Goal: Find specific page/section: Find specific page/section

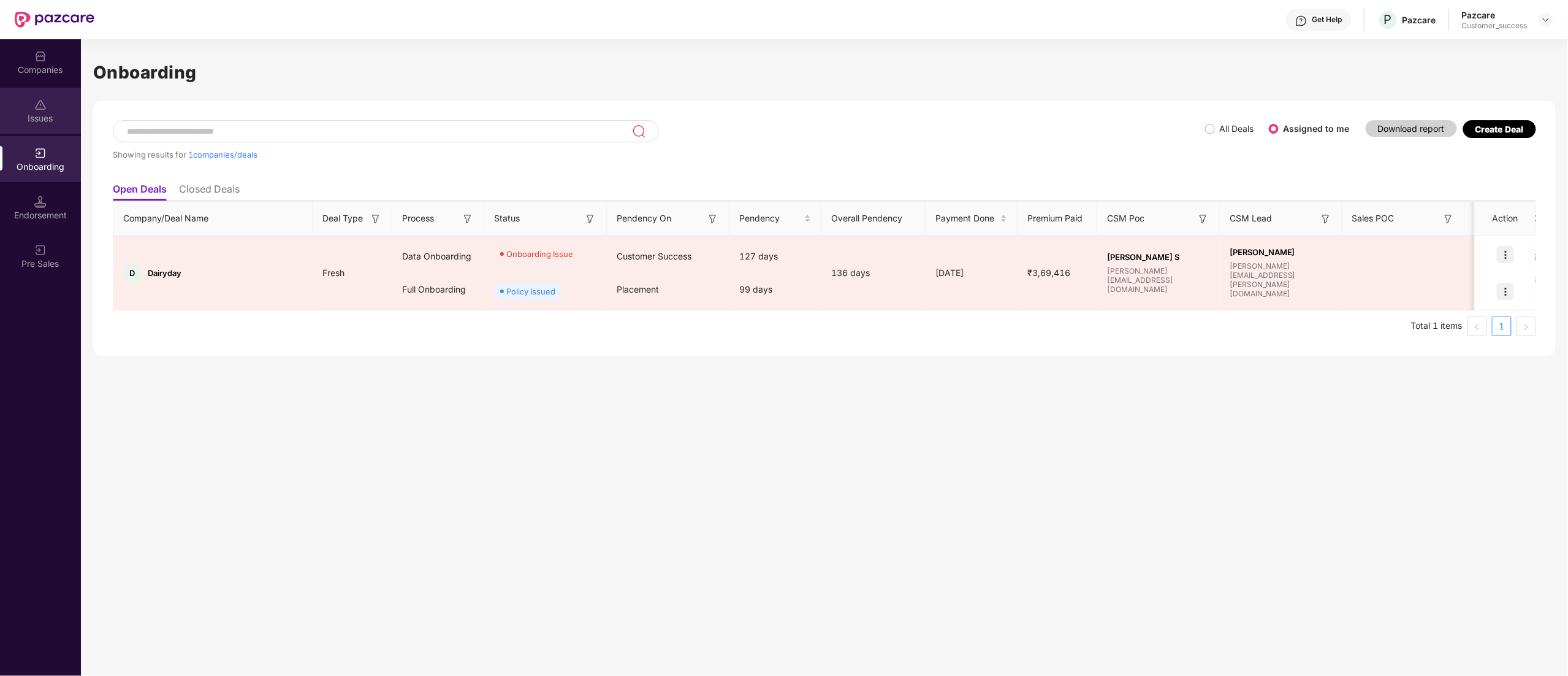
click at [39, 117] on div "Issues" at bounding box center [40, 118] width 81 height 13
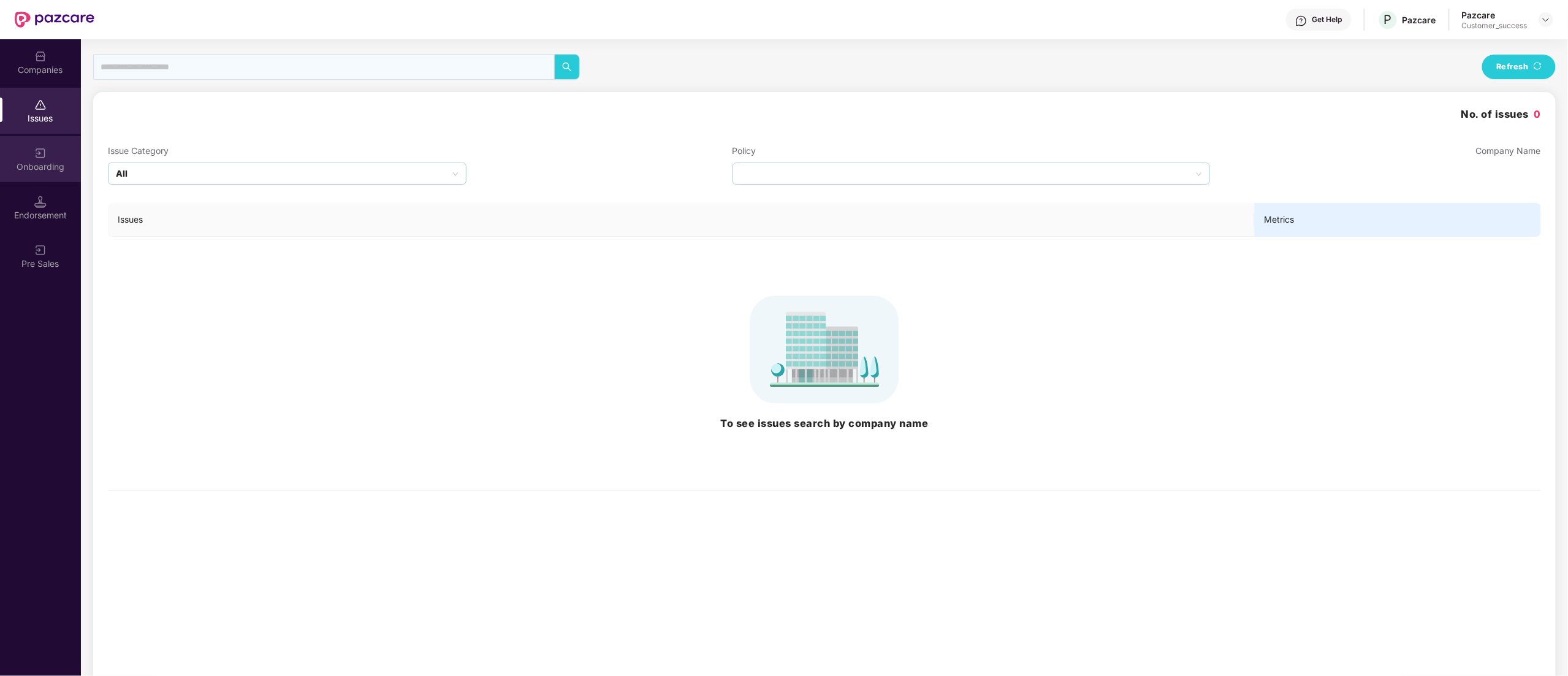
click at [38, 167] on div "Onboarding" at bounding box center [40, 167] width 81 height 13
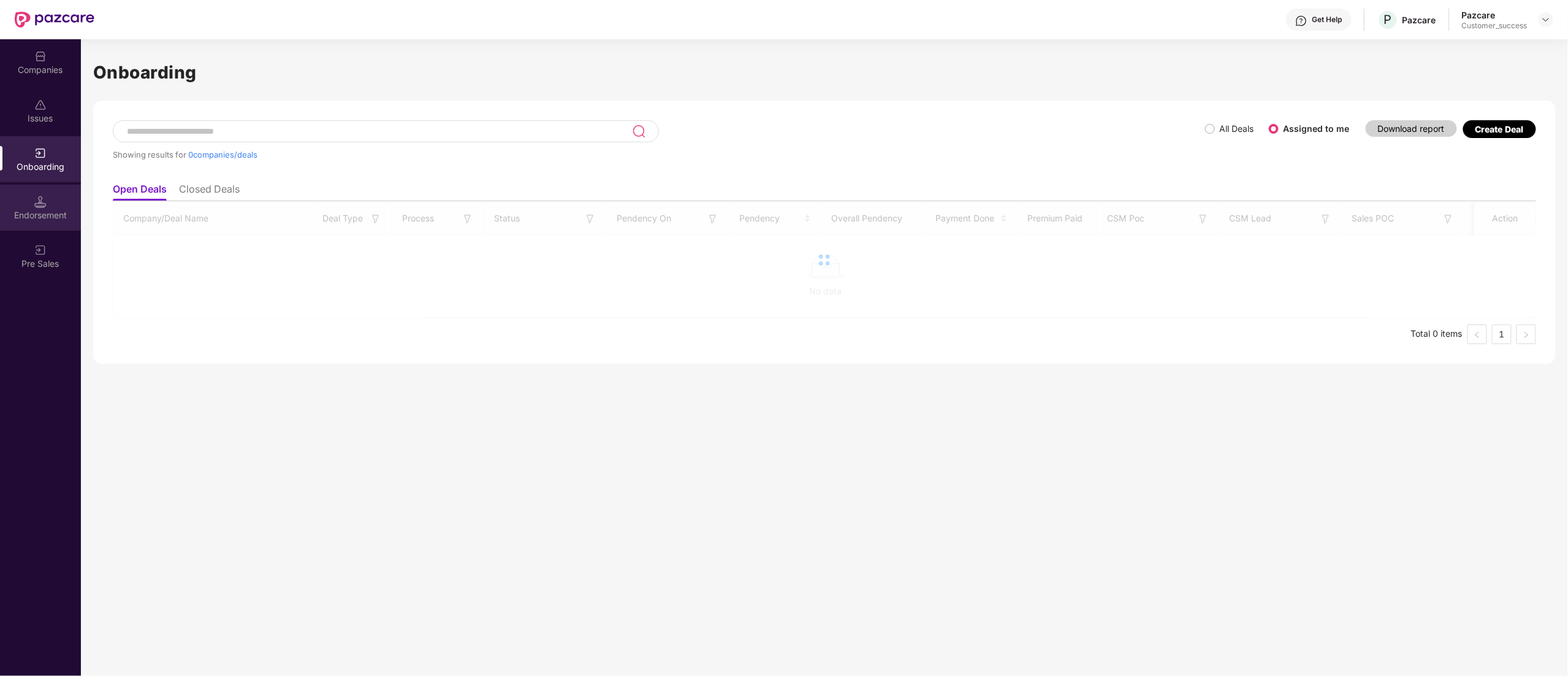
click at [35, 209] on div "Endorsement" at bounding box center [40, 215] width 81 height 13
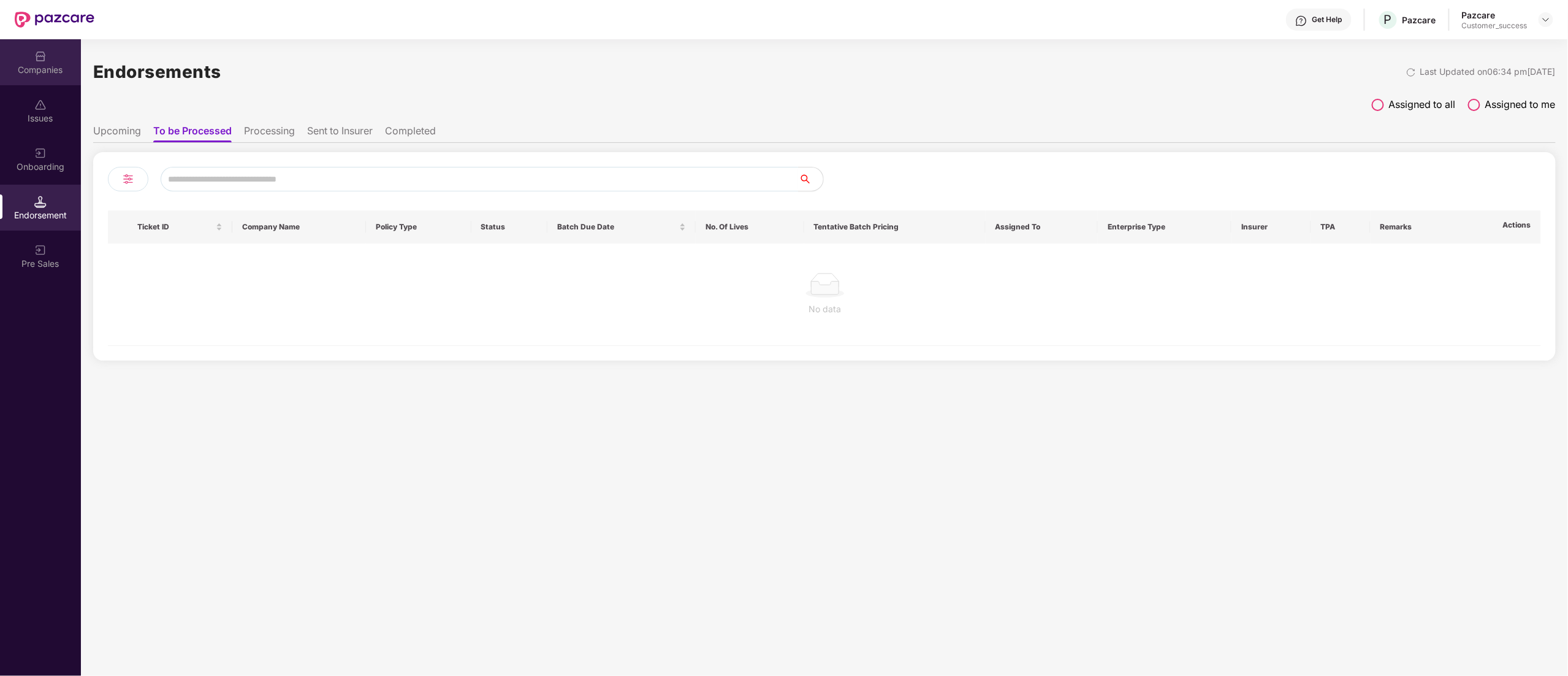
click at [47, 67] on div "Companies" at bounding box center [40, 70] width 81 height 13
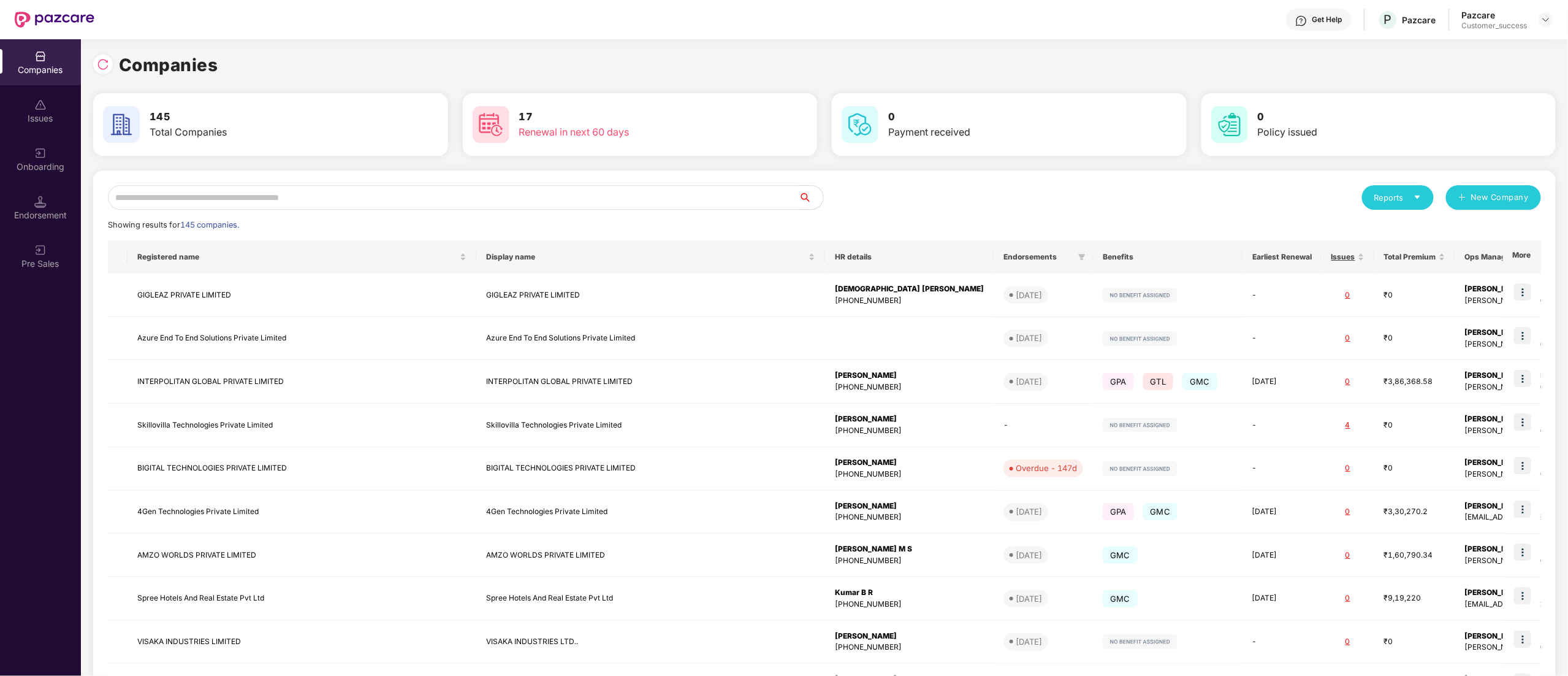
click at [232, 201] on input "text" at bounding box center [453, 197] width 690 height 24
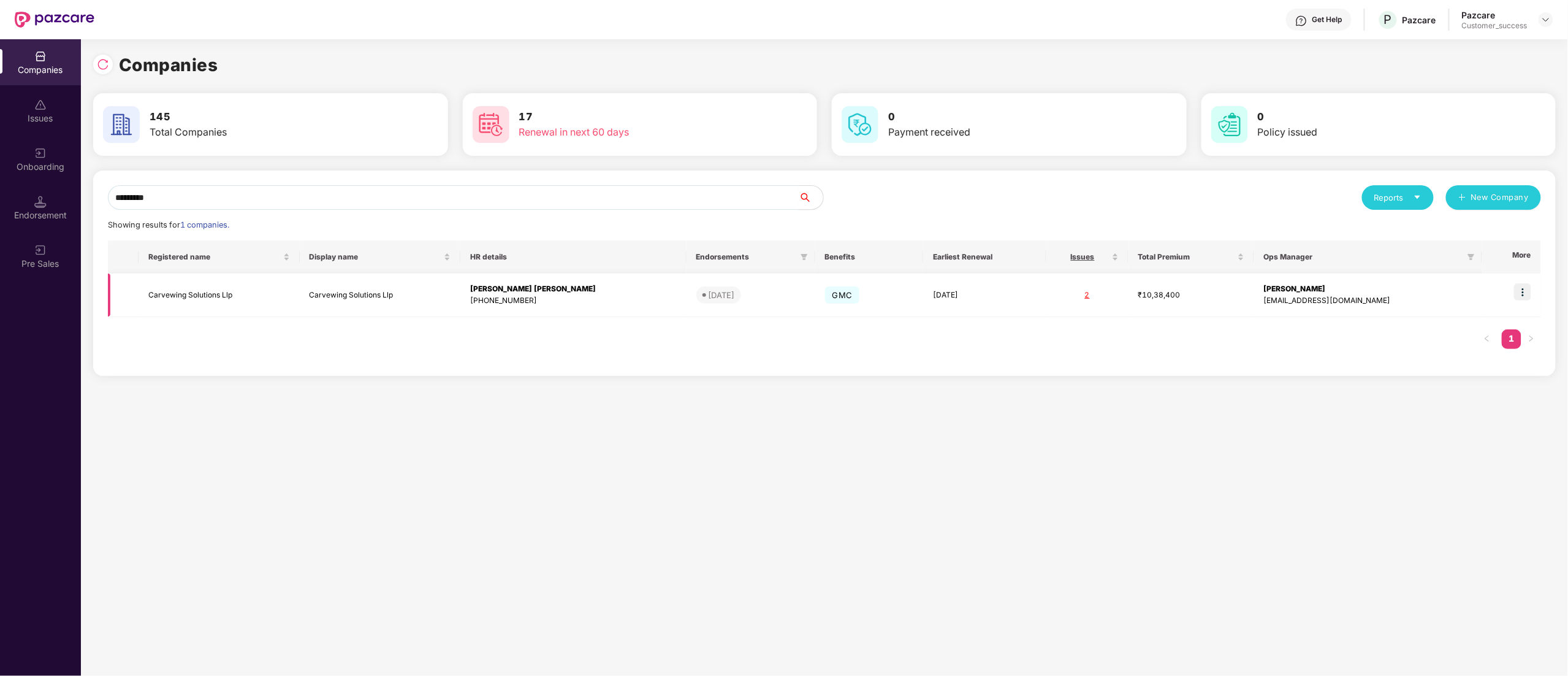
type input "*********"
click at [1518, 294] on img at bounding box center [1523, 292] width 17 height 17
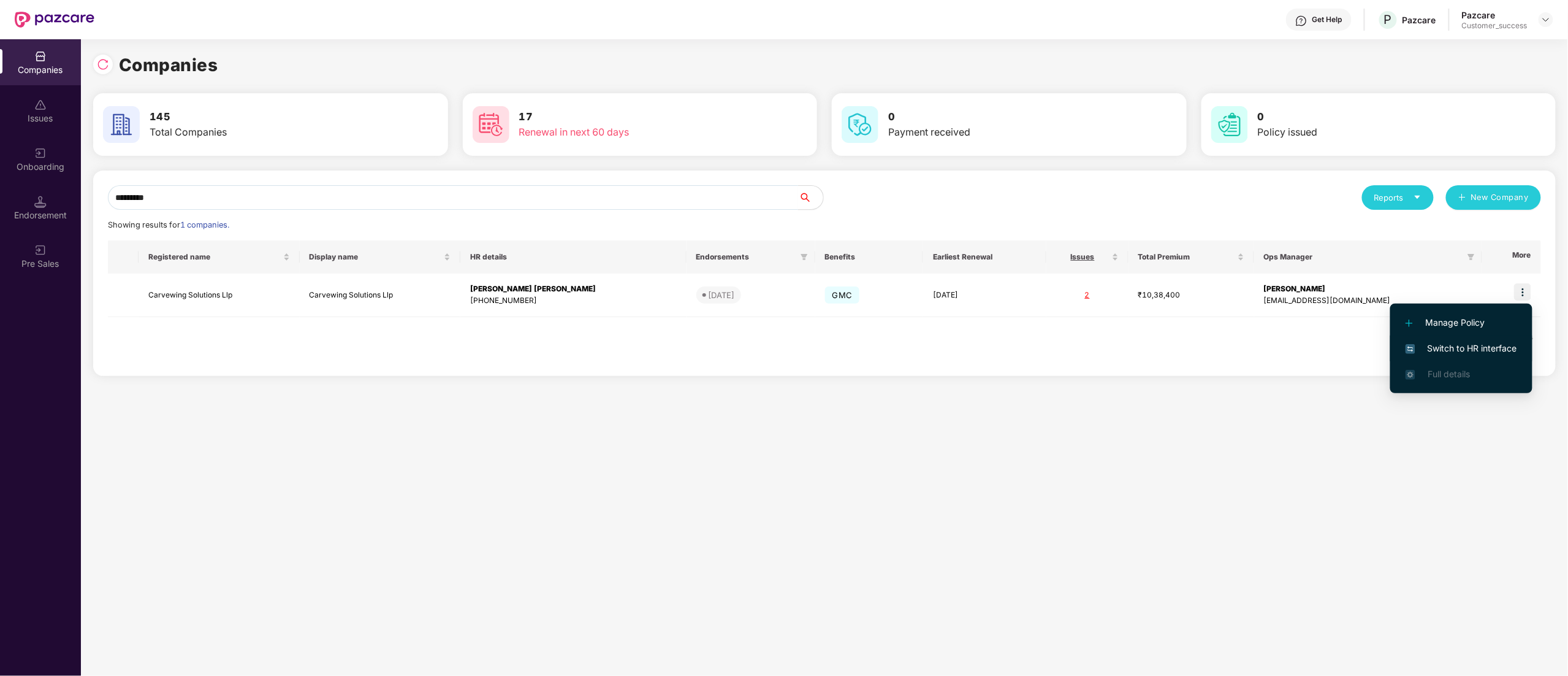
click at [1449, 347] on span "Switch to HR interface" at bounding box center [1461, 348] width 111 height 13
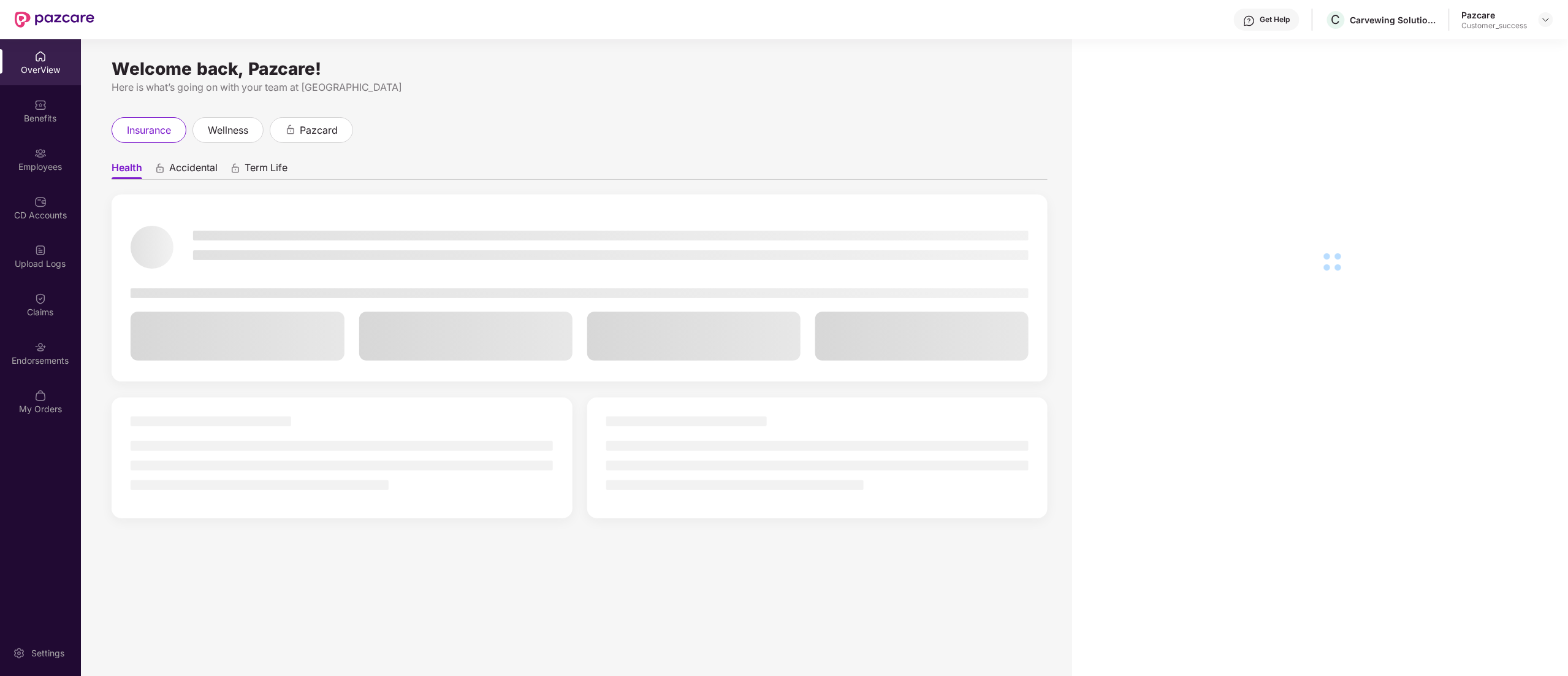
click at [32, 166] on div "Employees" at bounding box center [40, 167] width 81 height 13
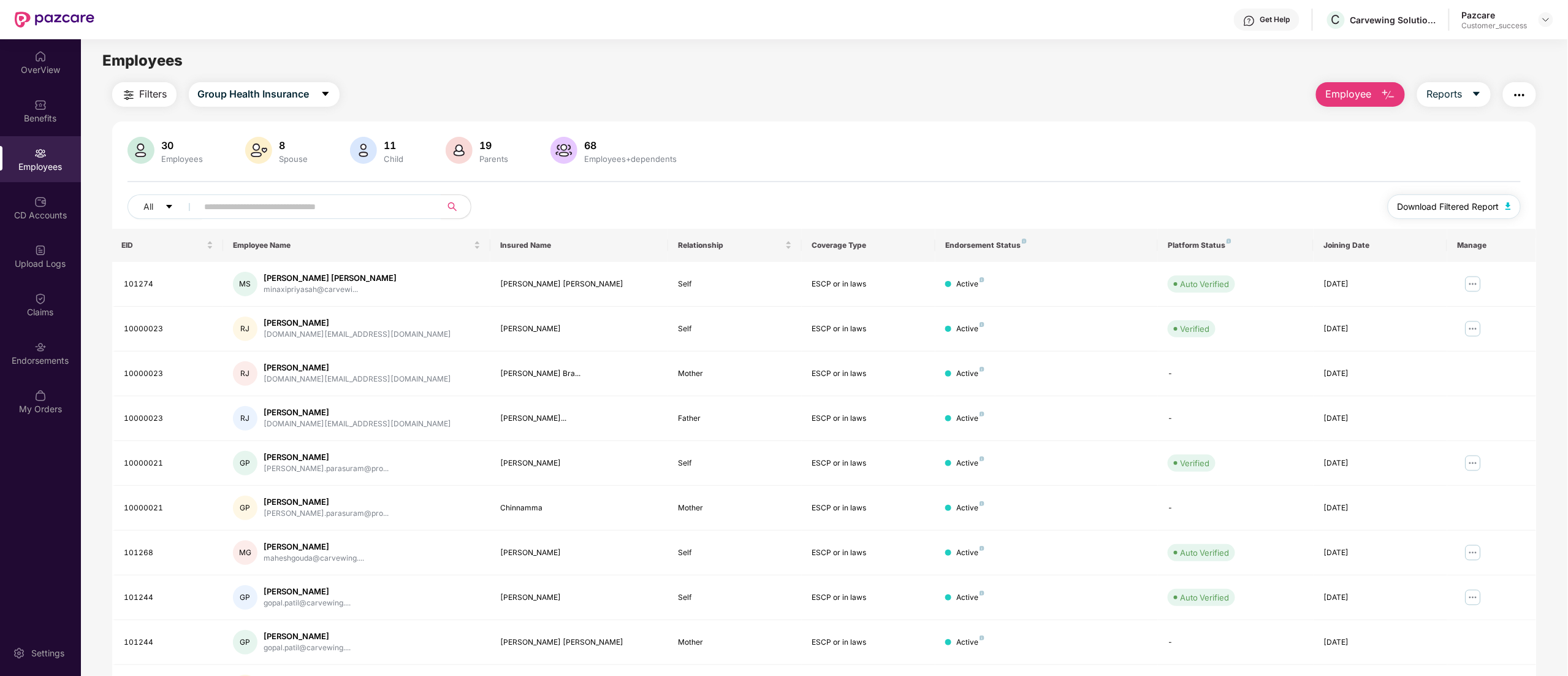
click at [1442, 210] on span "Download Filtered Report" at bounding box center [1448, 206] width 102 height 13
click at [1469, 284] on img at bounding box center [1472, 284] width 20 height 20
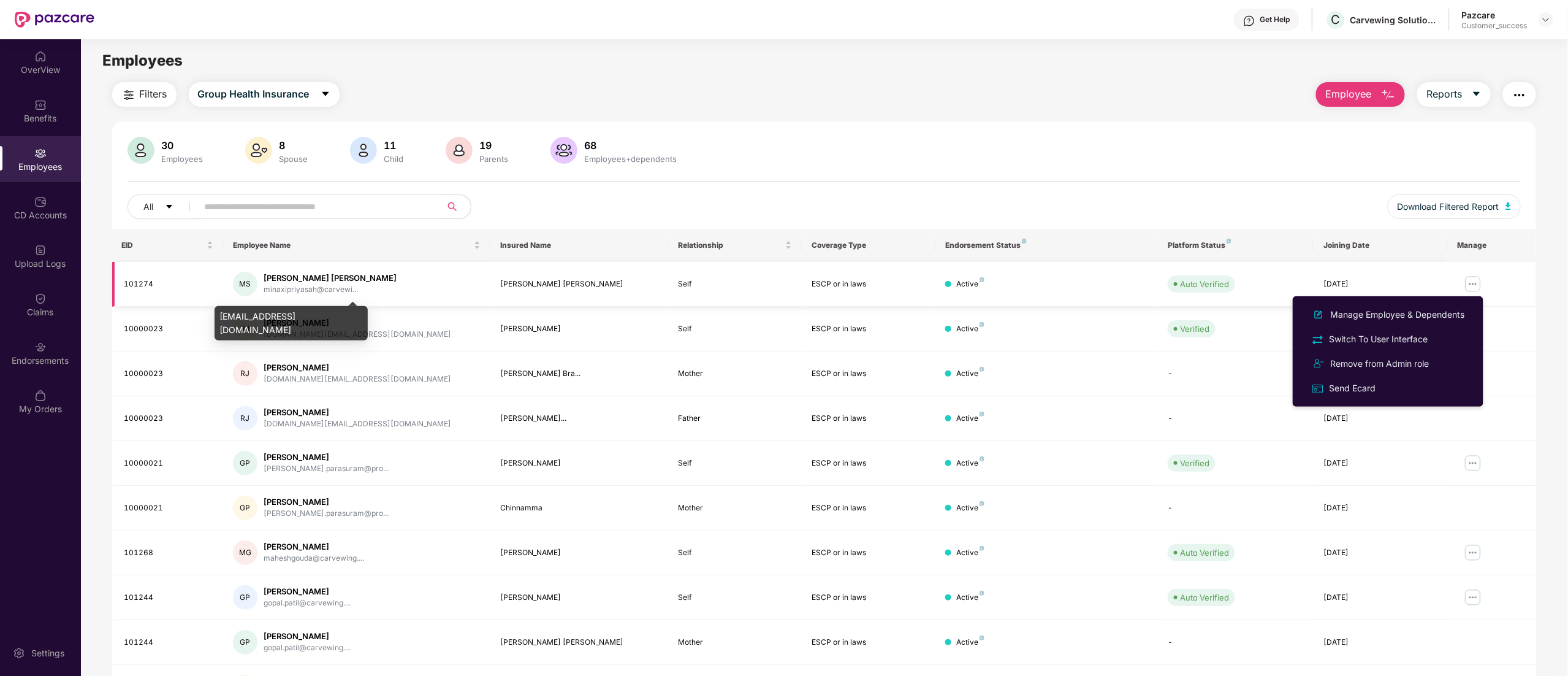
click at [288, 294] on div "minaxipriyasah@carvewi..." at bounding box center [330, 289] width 133 height 12
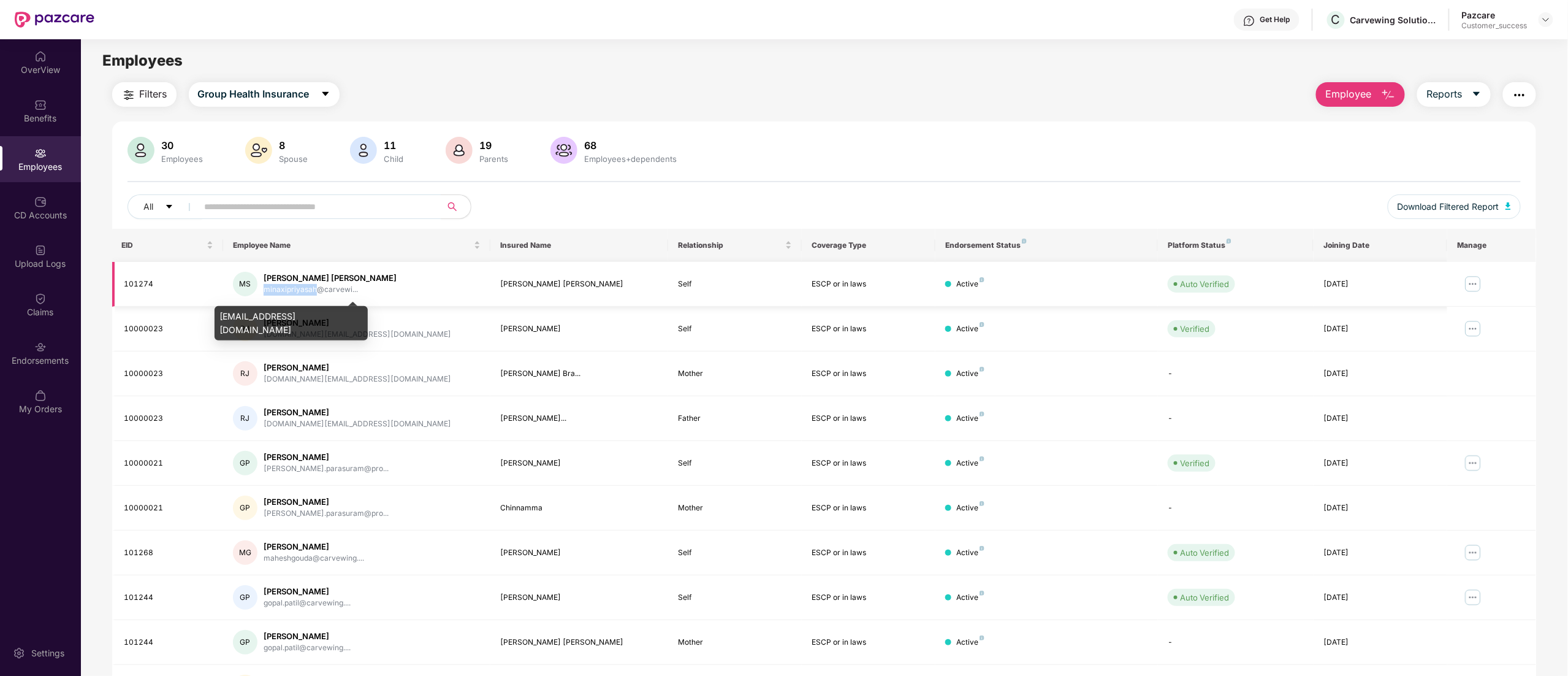
click at [288, 294] on div "minaxipriyasah@carvewi..." at bounding box center [330, 289] width 133 height 12
click at [285, 316] on div "[EMAIL_ADDRESS][DOMAIN_NAME]" at bounding box center [291, 324] width 153 height 34
copy div "[EMAIL_ADDRESS][DOMAIN_NAME]"
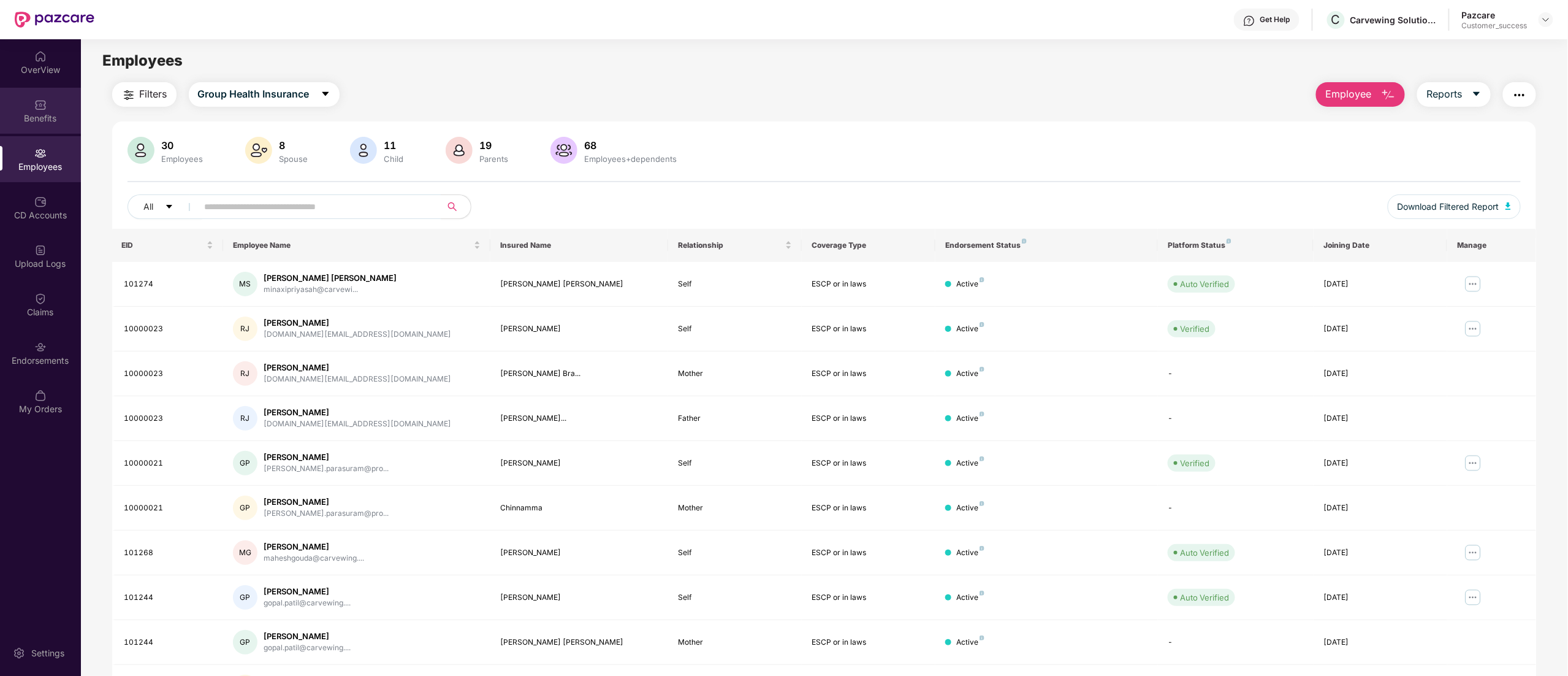
click at [13, 110] on div "Benefits" at bounding box center [40, 110] width 81 height 46
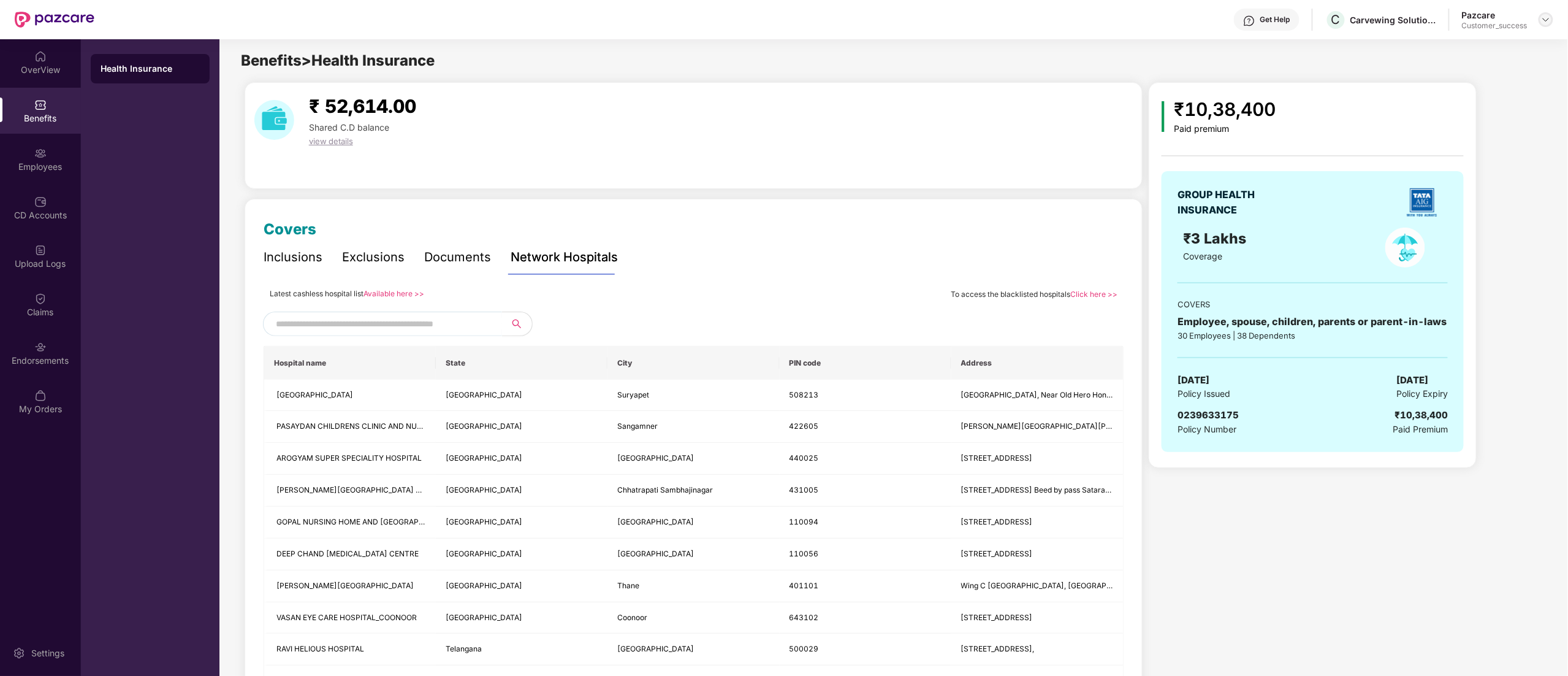
click at [1552, 21] on div at bounding box center [1545, 20] width 15 height 15
click at [1513, 48] on div "Switch to partner view" at bounding box center [1488, 49] width 160 height 24
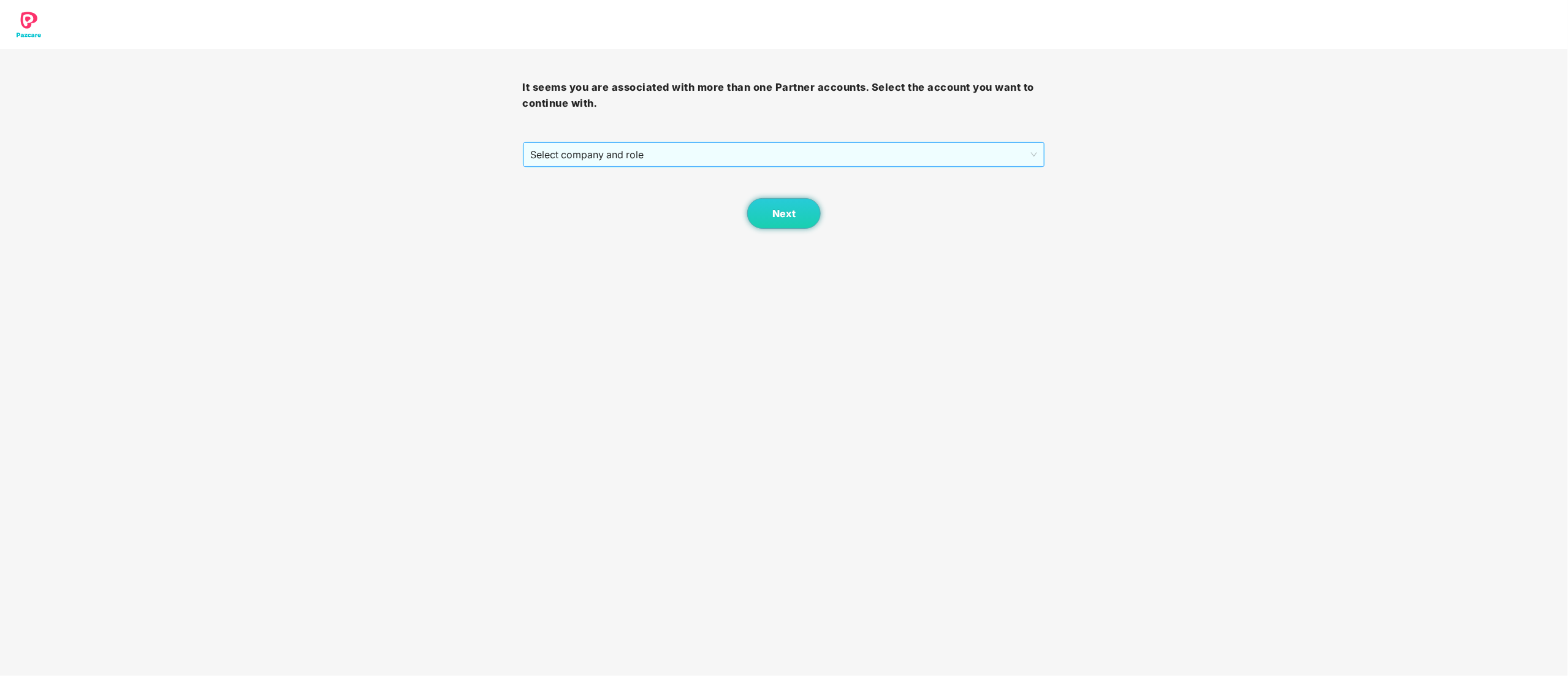
click at [618, 150] on span "Select company and role" at bounding box center [784, 154] width 506 height 23
click at [583, 190] on div "Pazcare - CUSTOMER_SUCCESS" at bounding box center [785, 198] width 523 height 20
click at [777, 205] on button "Next" at bounding box center [784, 213] width 74 height 31
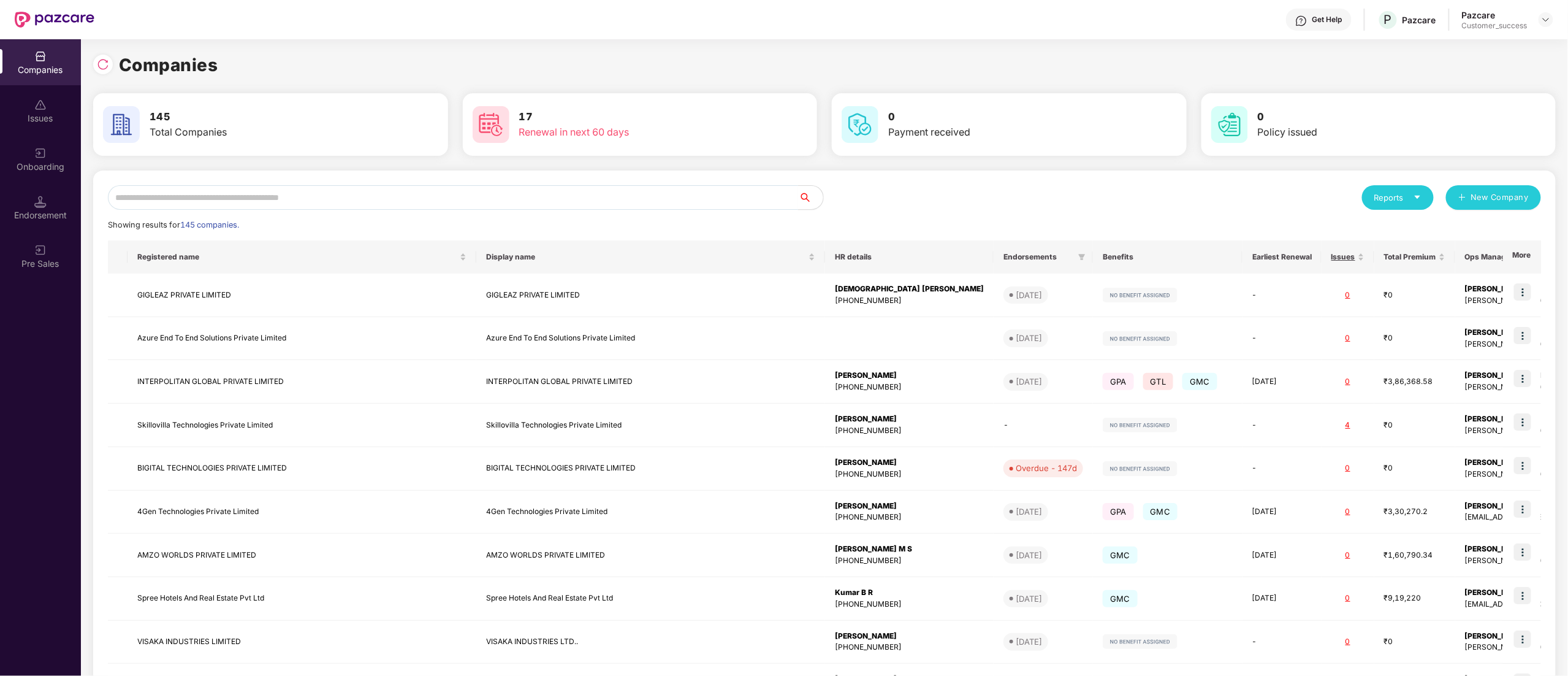
click at [31, 158] on div "Onboarding" at bounding box center [40, 159] width 81 height 46
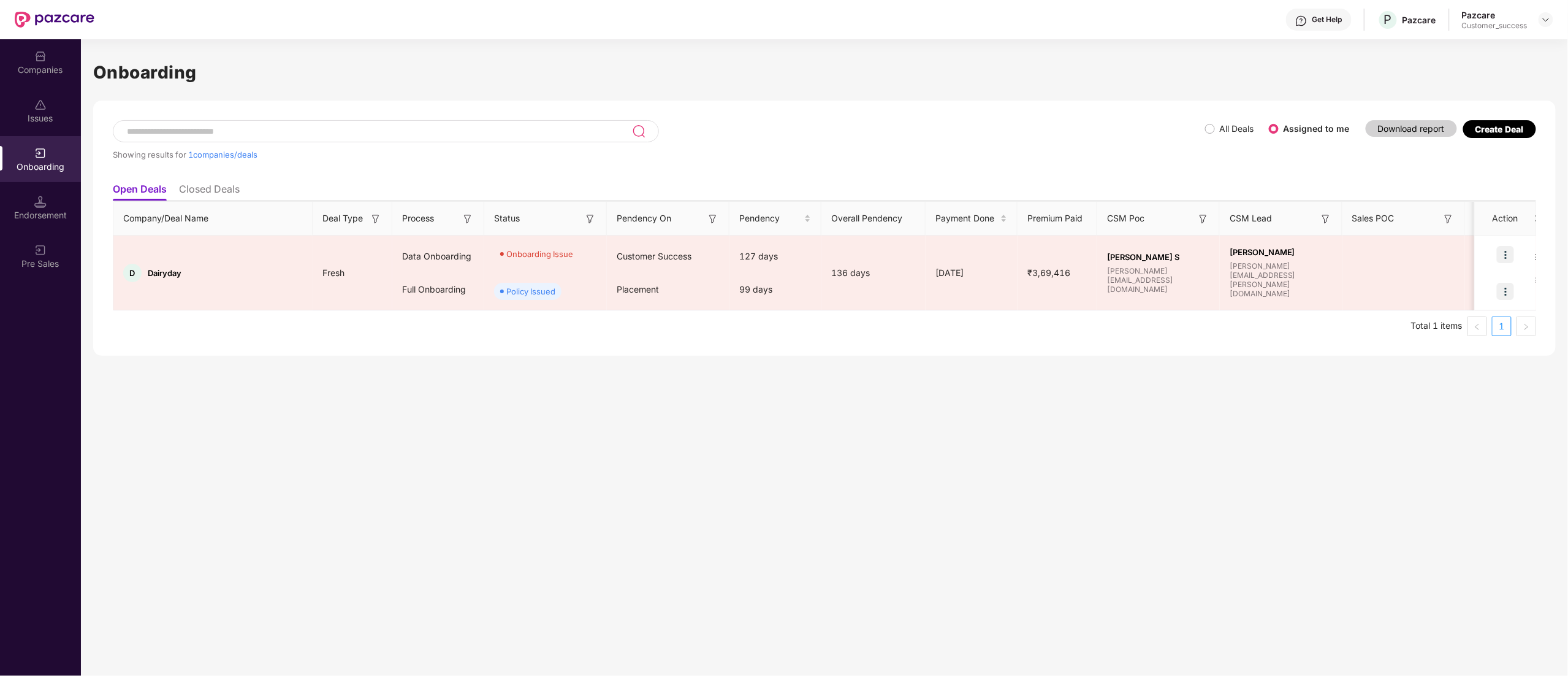
drag, startPoint x: 23, startPoint y: 70, endPoint x: 82, endPoint y: 123, distance: 79.3
click at [23, 70] on div "Companies" at bounding box center [40, 70] width 81 height 13
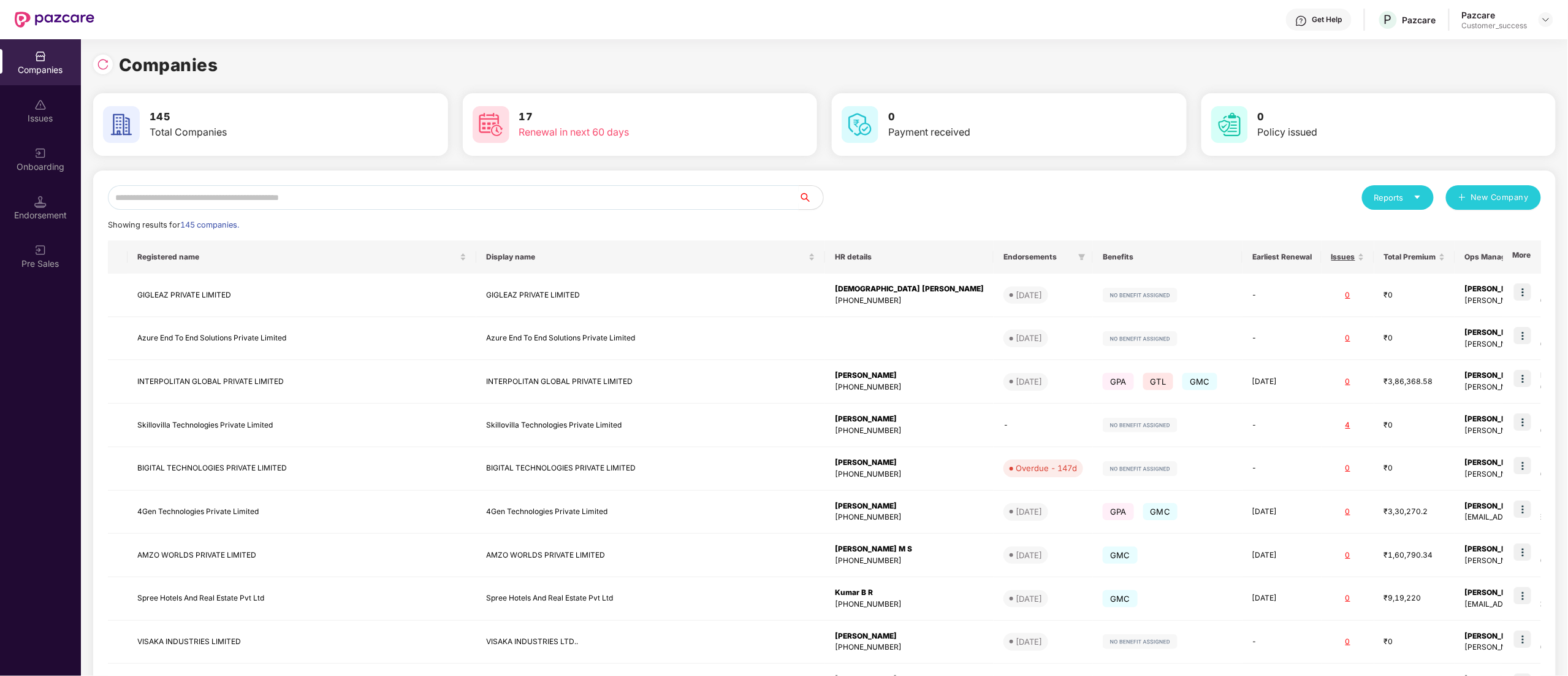
click at [180, 193] on input "text" at bounding box center [453, 197] width 690 height 24
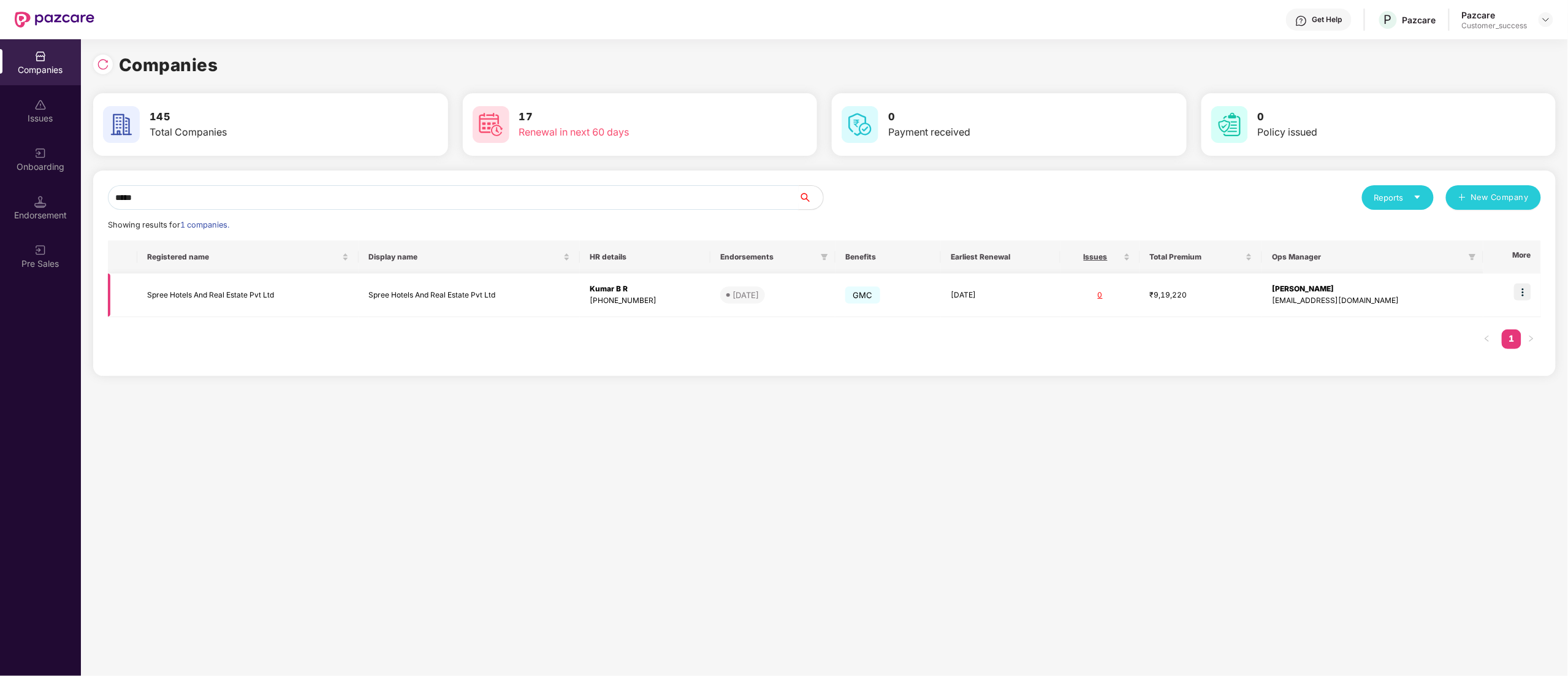
type input "*****"
click at [1520, 295] on img at bounding box center [1523, 292] width 17 height 17
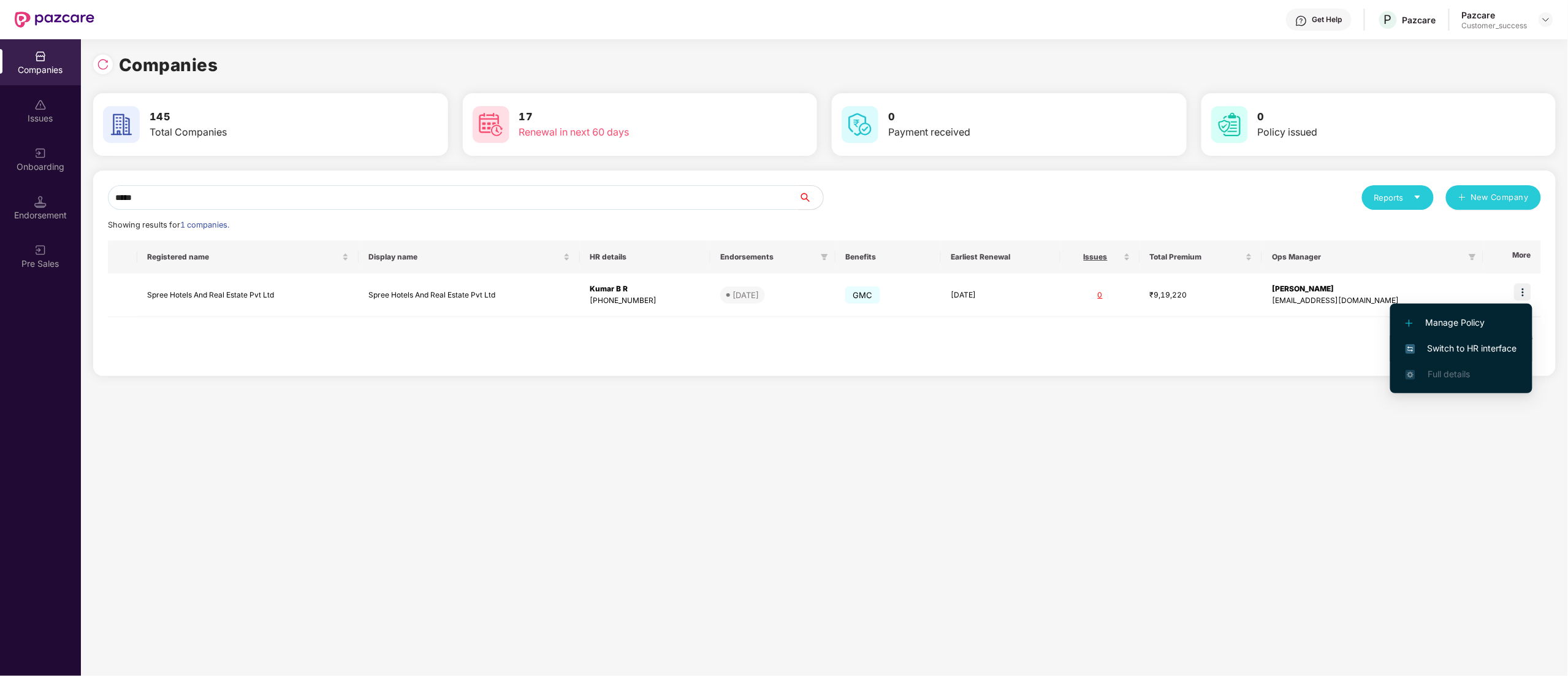
click at [1474, 345] on span "Switch to HR interface" at bounding box center [1461, 348] width 111 height 13
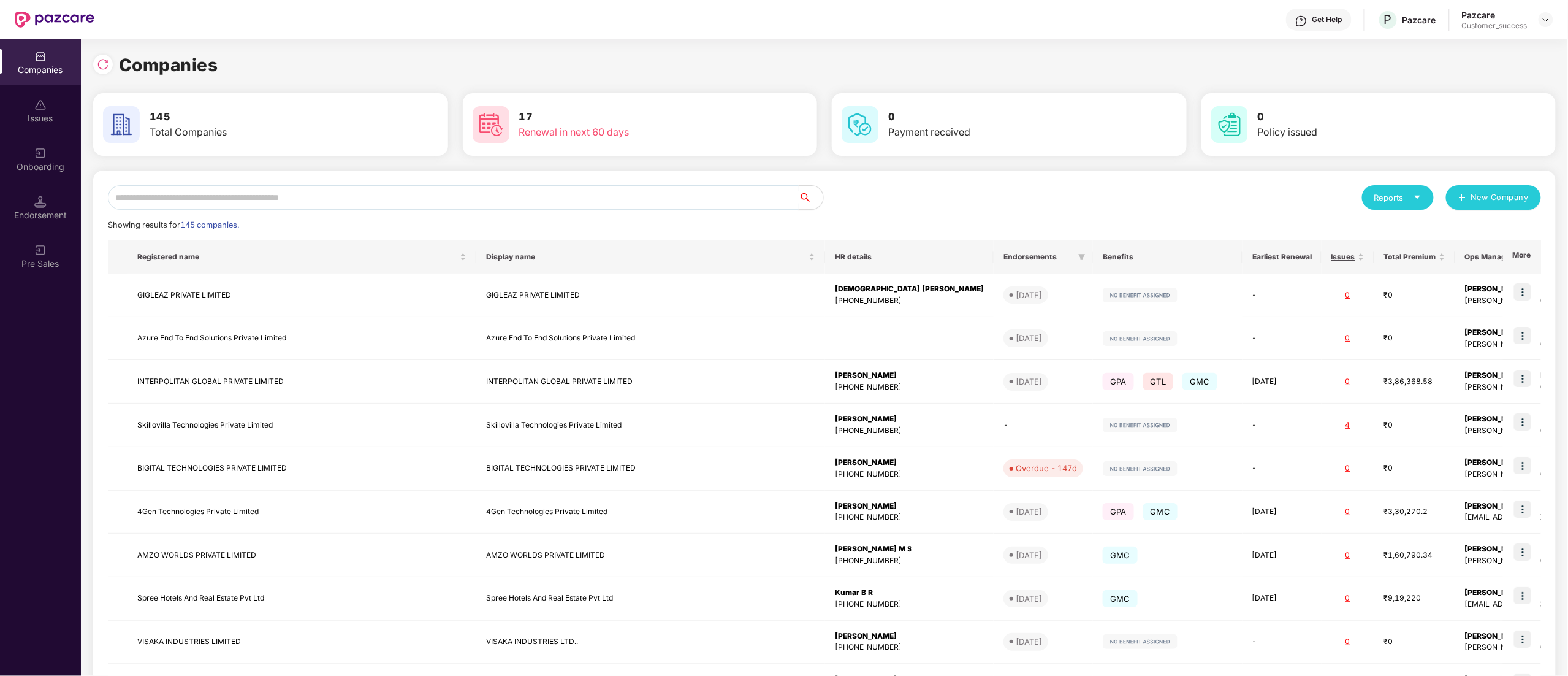
click at [206, 196] on input "text" at bounding box center [453, 197] width 690 height 24
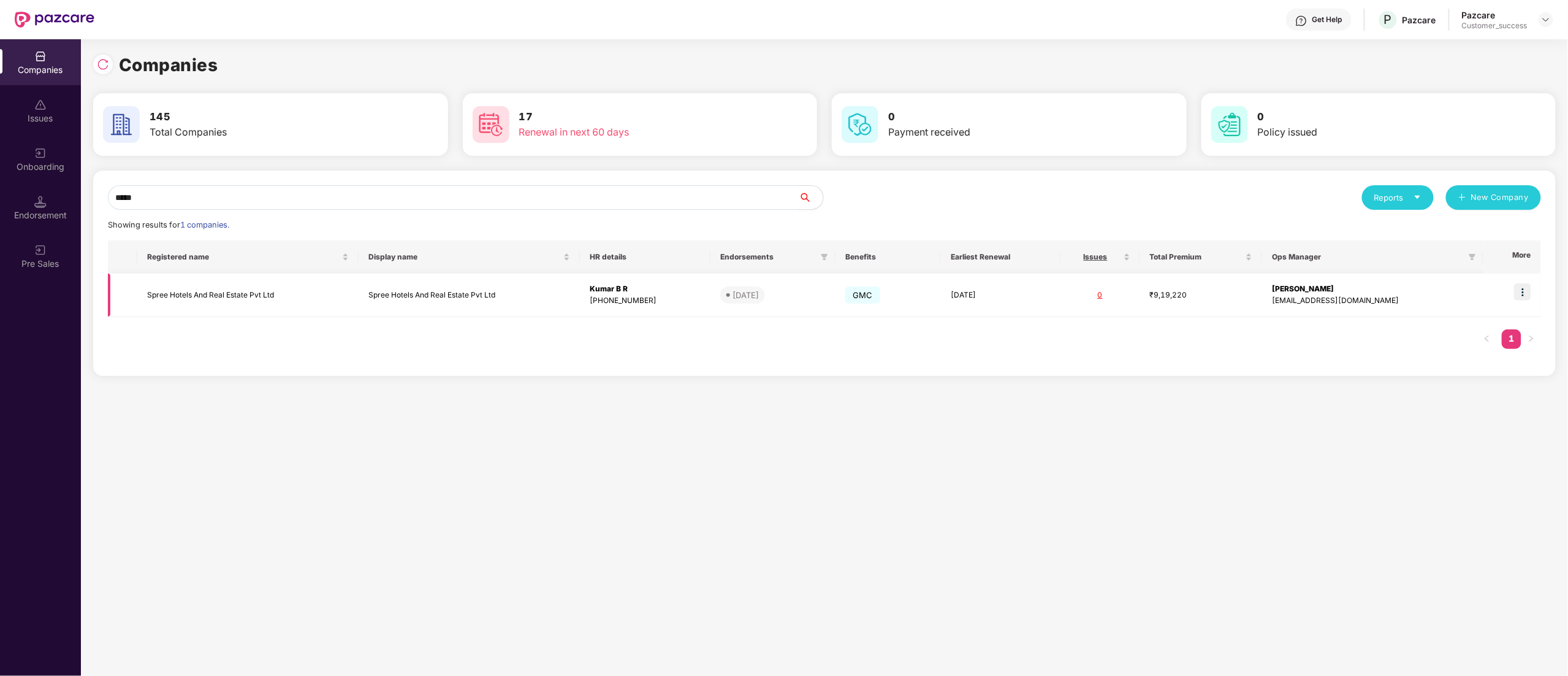
type input "*****"
click at [208, 289] on td "Spree Hotels And Real Estate Pvt Ltd" at bounding box center [247, 295] width 222 height 44
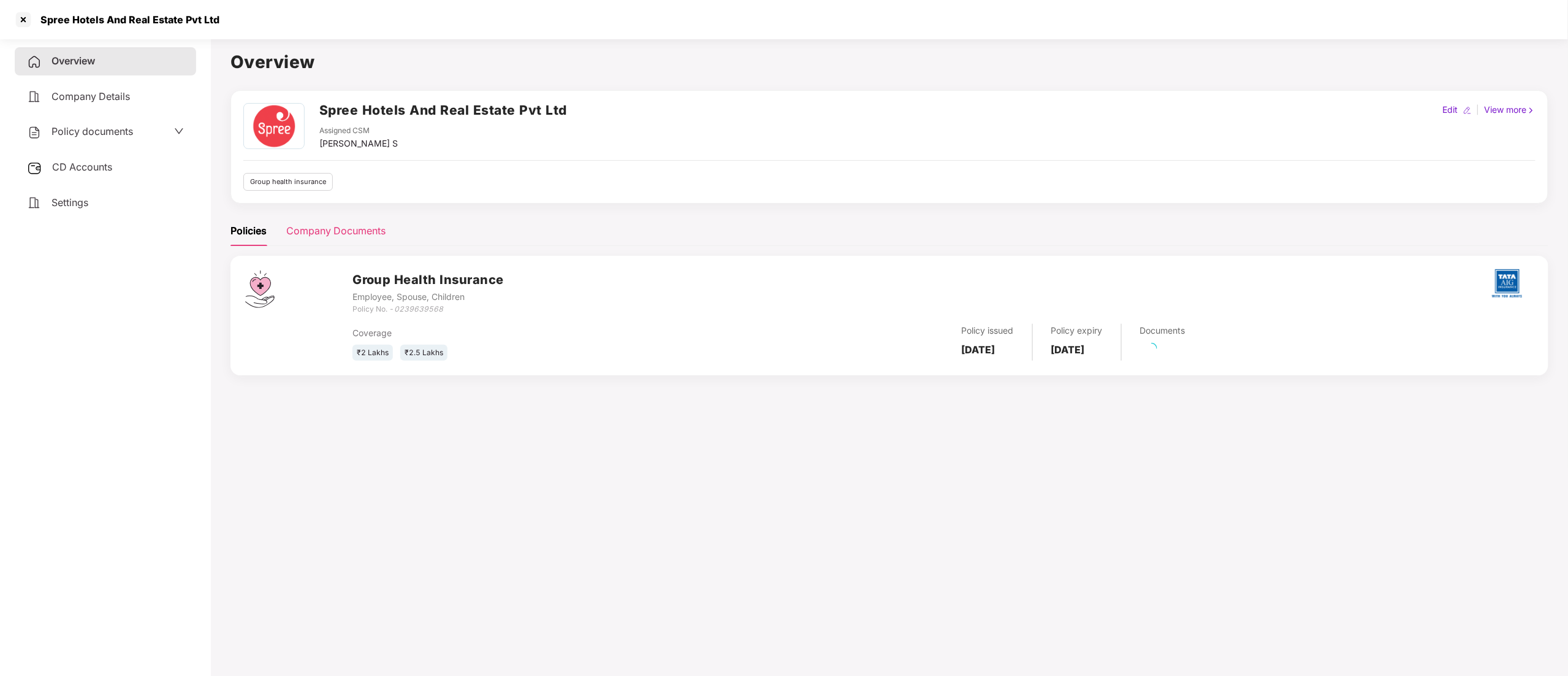
click at [315, 230] on div "Company Documents" at bounding box center [336, 231] width 99 height 16
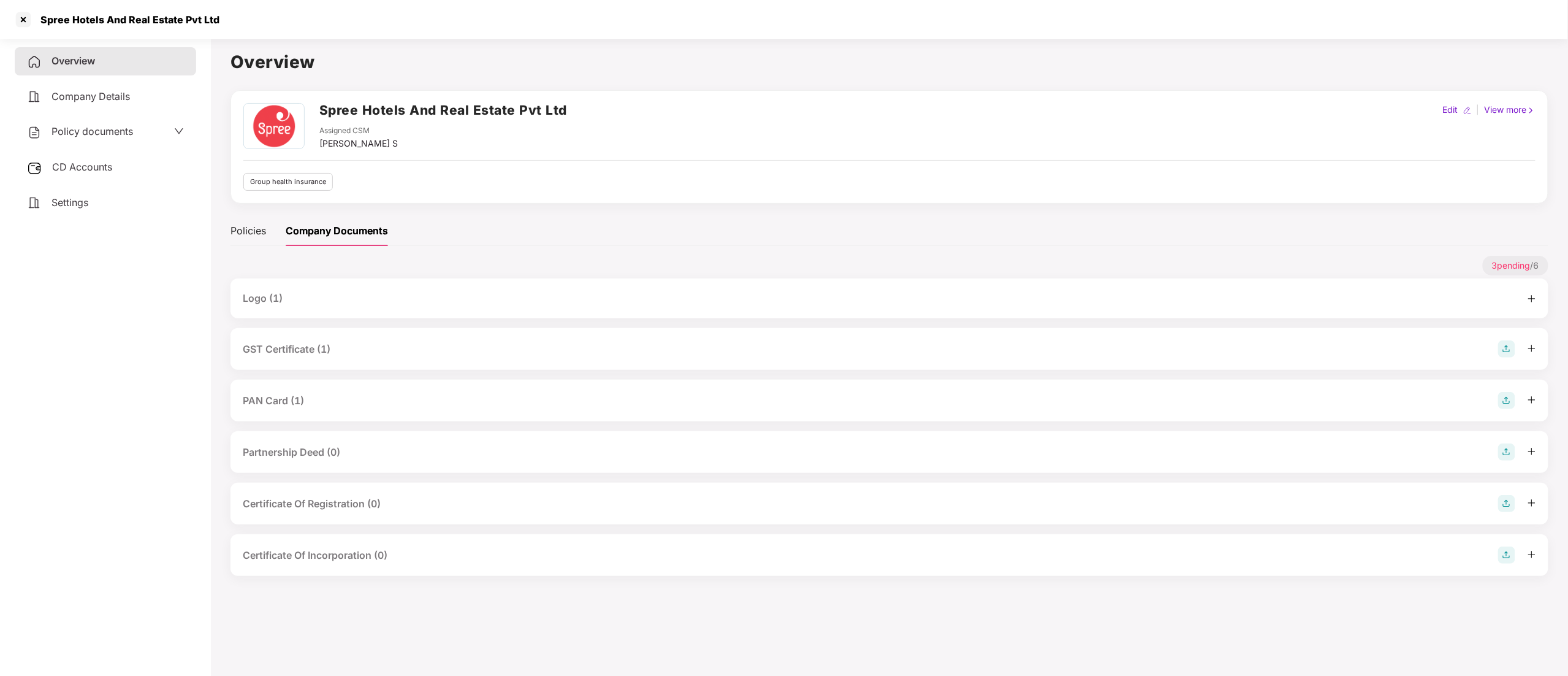
click at [310, 343] on div "GST Certificate (1)" at bounding box center [287, 349] width 88 height 16
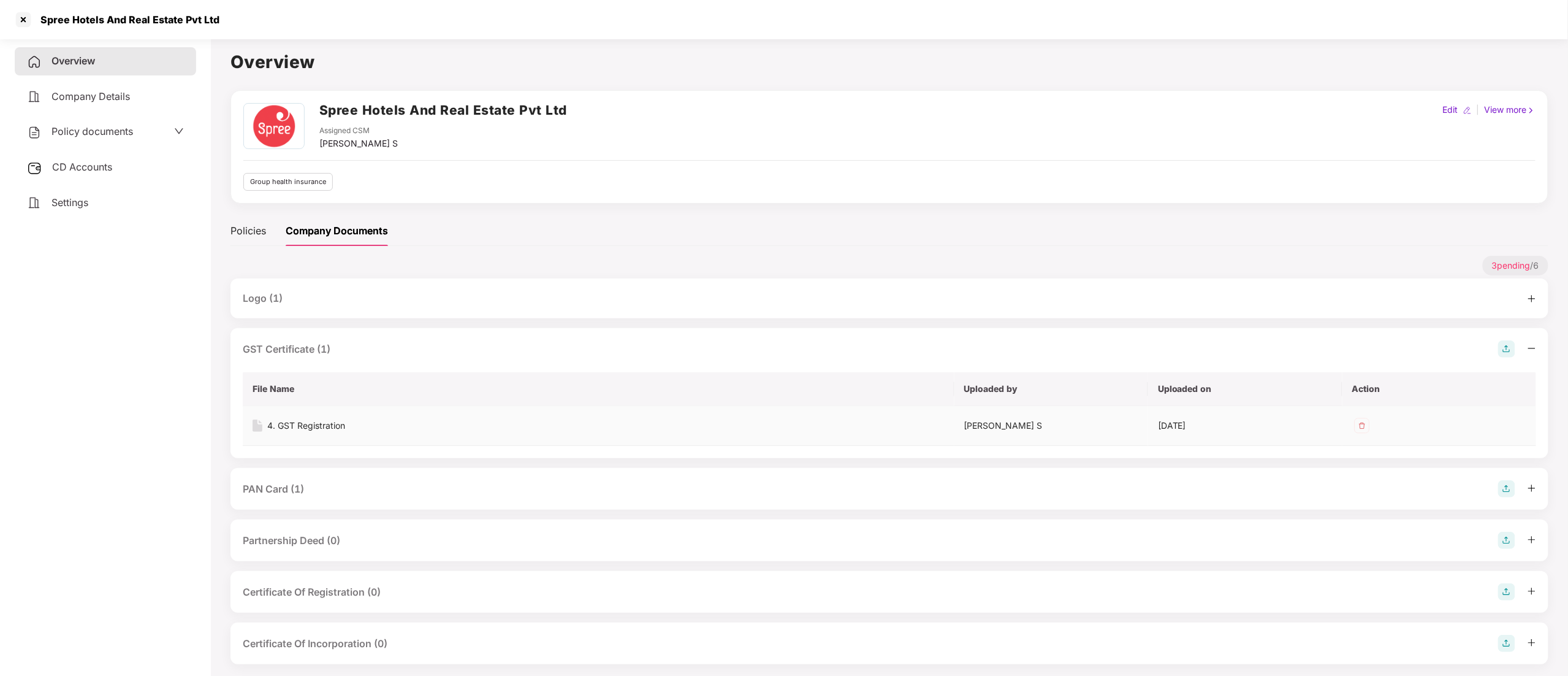
click at [329, 421] on div "4. GST Registration" at bounding box center [305, 425] width 77 height 13
click at [284, 426] on div "4. GST Registration" at bounding box center [305, 425] width 77 height 13
click at [258, 485] on div "PAN Card (1)" at bounding box center [273, 490] width 61 height 16
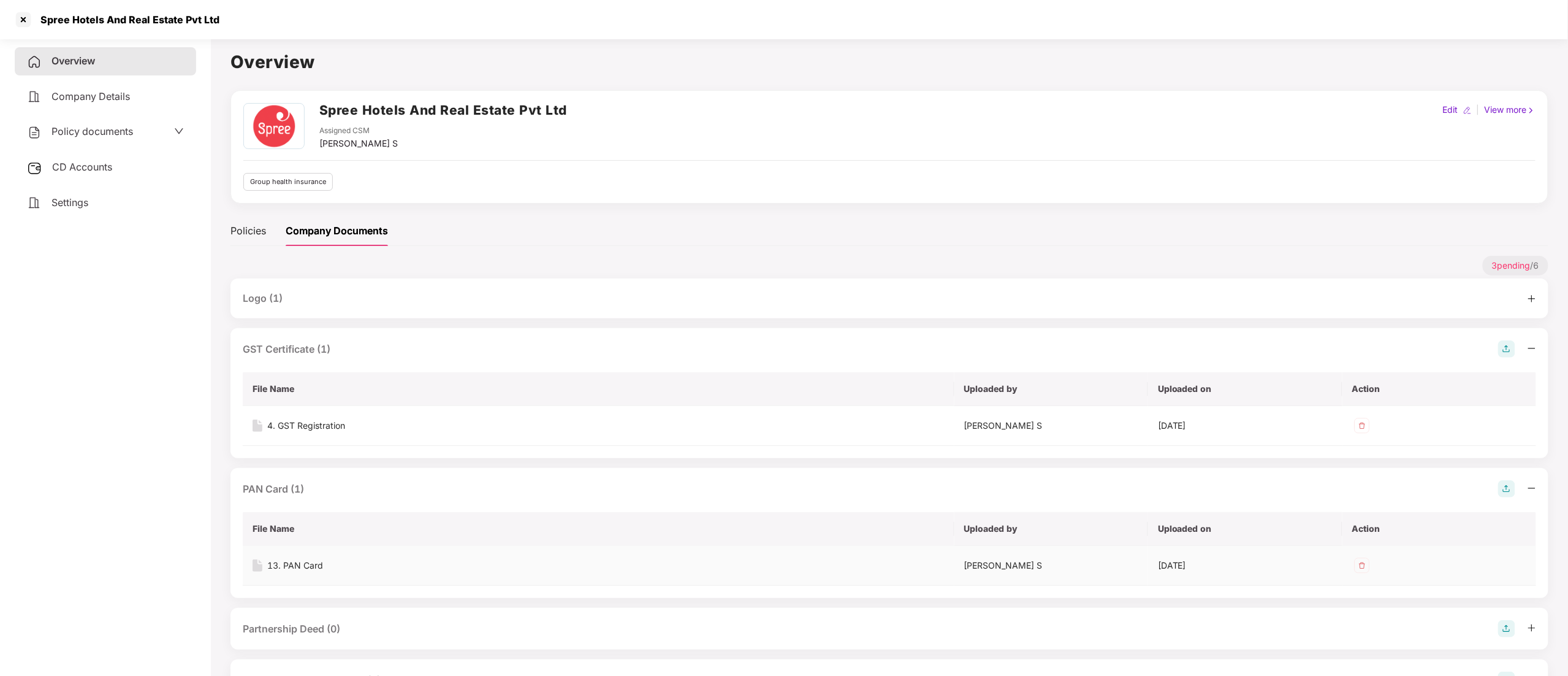
click at [299, 562] on div "13. PAN Card" at bounding box center [294, 565] width 56 height 13
